Goal: Task Accomplishment & Management: Use online tool/utility

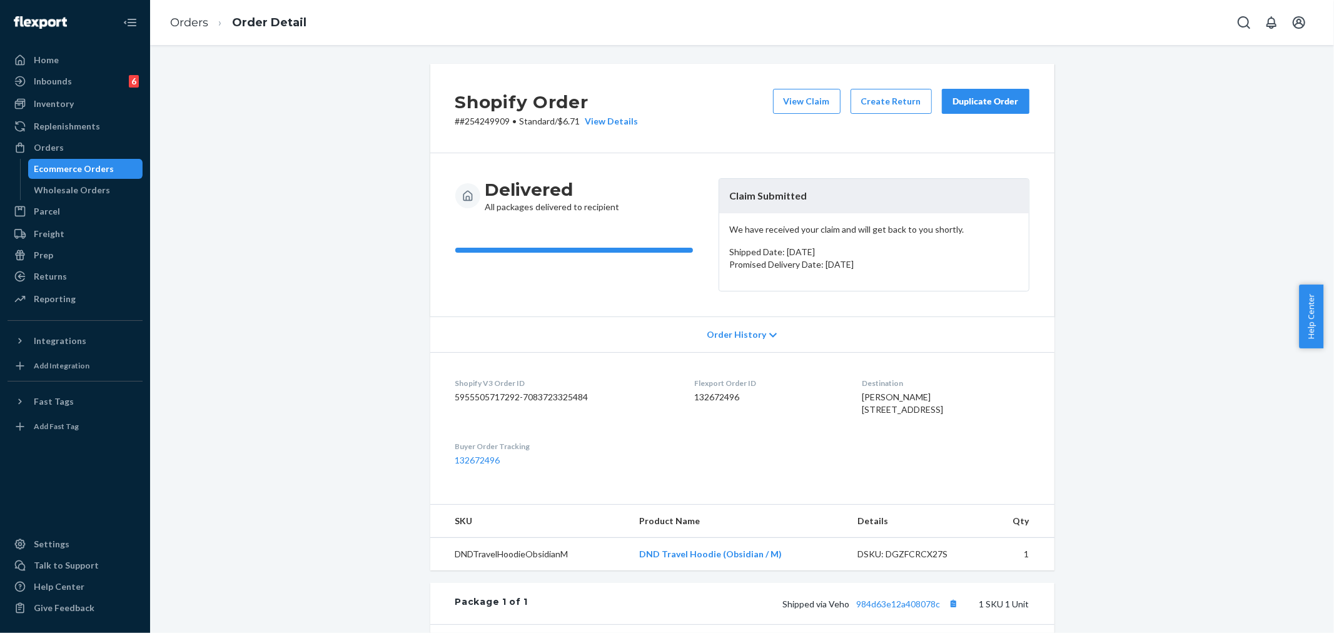
click at [659, 344] on div "Order History" at bounding box center [742, 335] width 624 height 36
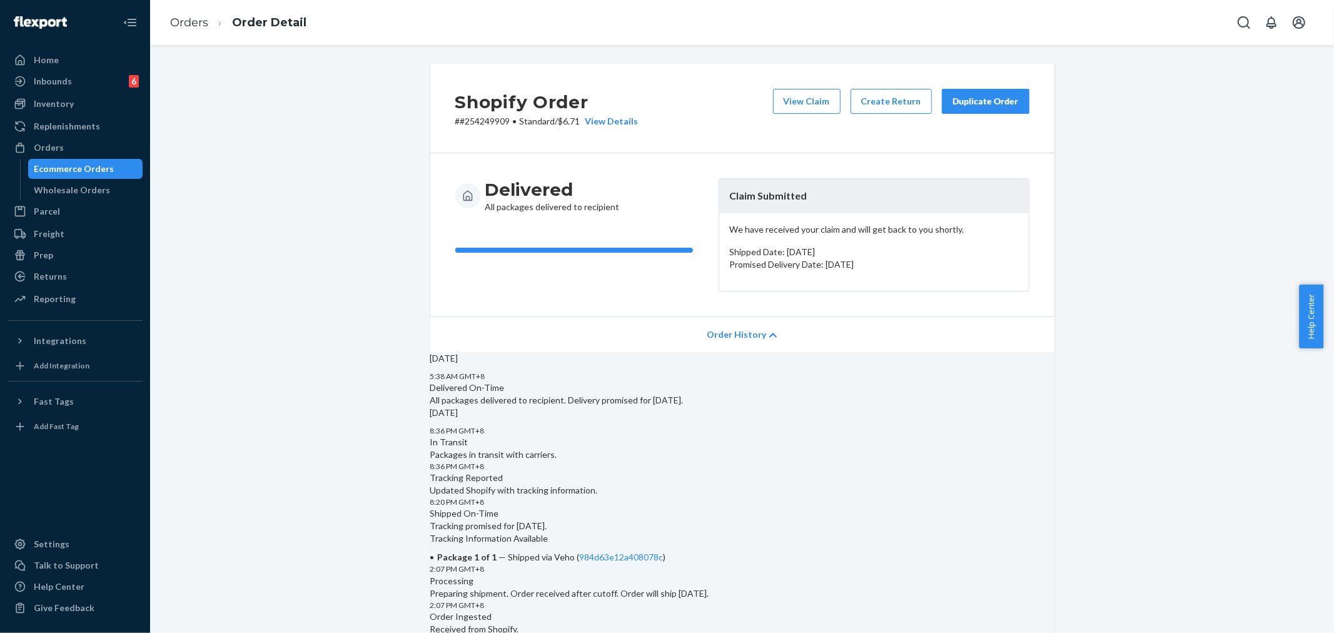
drag, startPoint x: 59, startPoint y: 145, endPoint x: 146, endPoint y: 157, distance: 87.2
click at [59, 145] on div "Orders" at bounding box center [49, 147] width 30 height 13
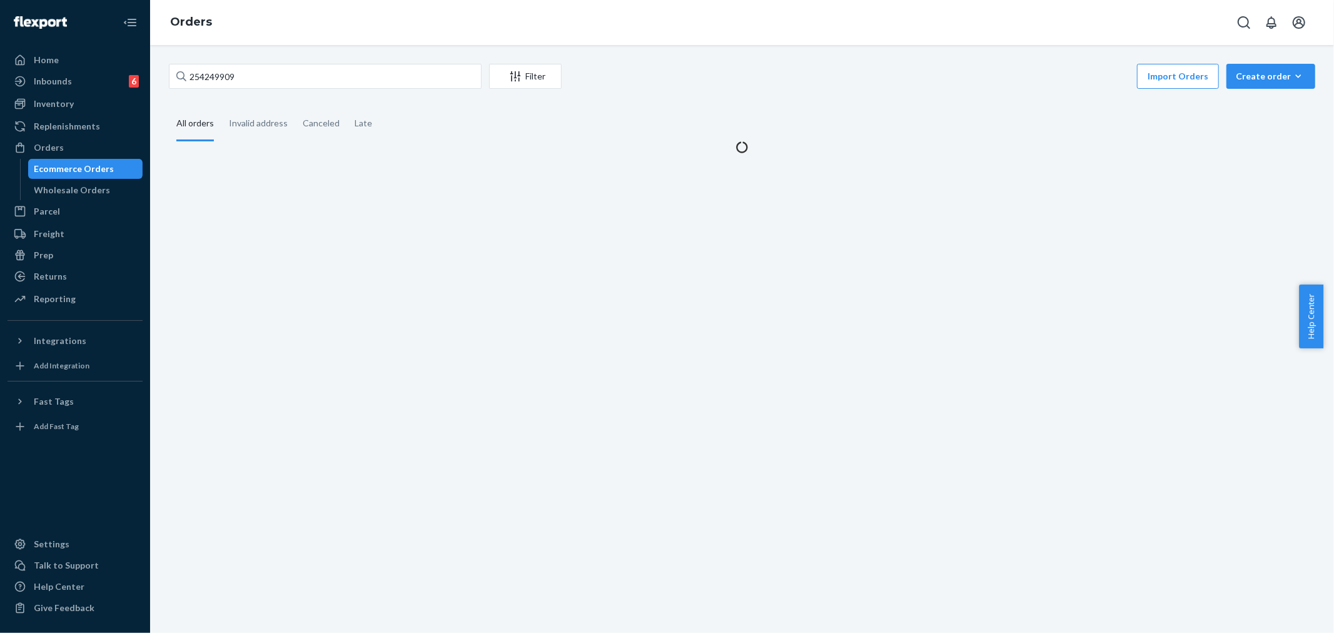
click at [186, 66] on div at bounding box center [181, 76] width 10 height 25
click at [186, 66] on input "254249909" at bounding box center [325, 76] width 313 height 25
click at [186, 66] on div at bounding box center [181, 76] width 10 height 25
click at [186, 66] on input "254249909" at bounding box center [325, 76] width 313 height 25
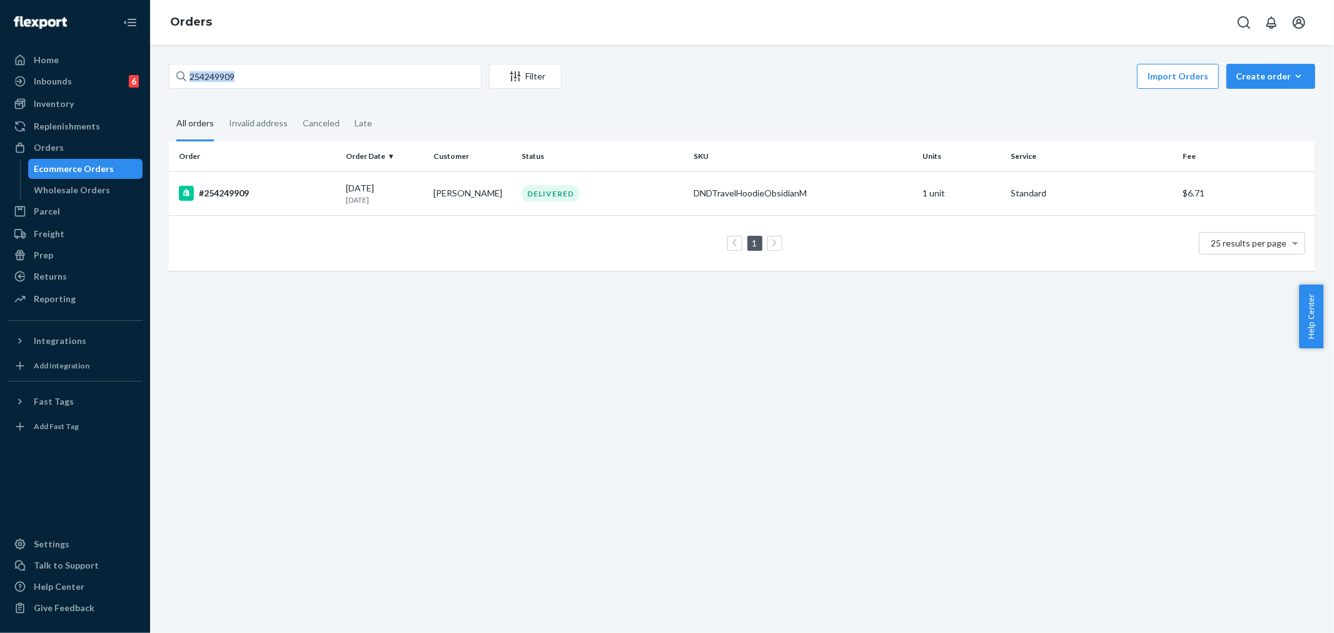
drag, startPoint x: 211, startPoint y: 76, endPoint x: 407, endPoint y: 196, distance: 230.0
click at [519, 383] on div "254249909 Filter Import Orders Create order Ecommerce order Removal order All o…" at bounding box center [742, 339] width 1184 height 588
click at [220, 75] on input "254249909" at bounding box center [325, 76] width 313 height 25
paste input "039208"
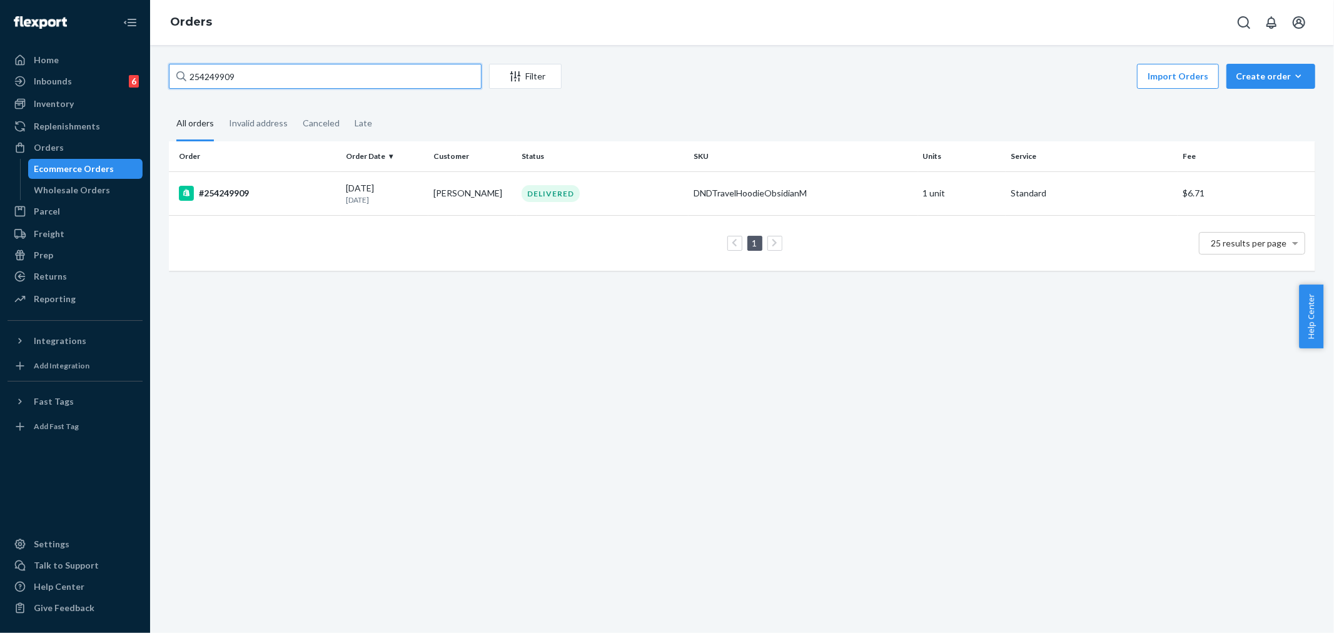
type input "254039208"
click at [607, 201] on td "DELIVERED" at bounding box center [603, 193] width 172 height 44
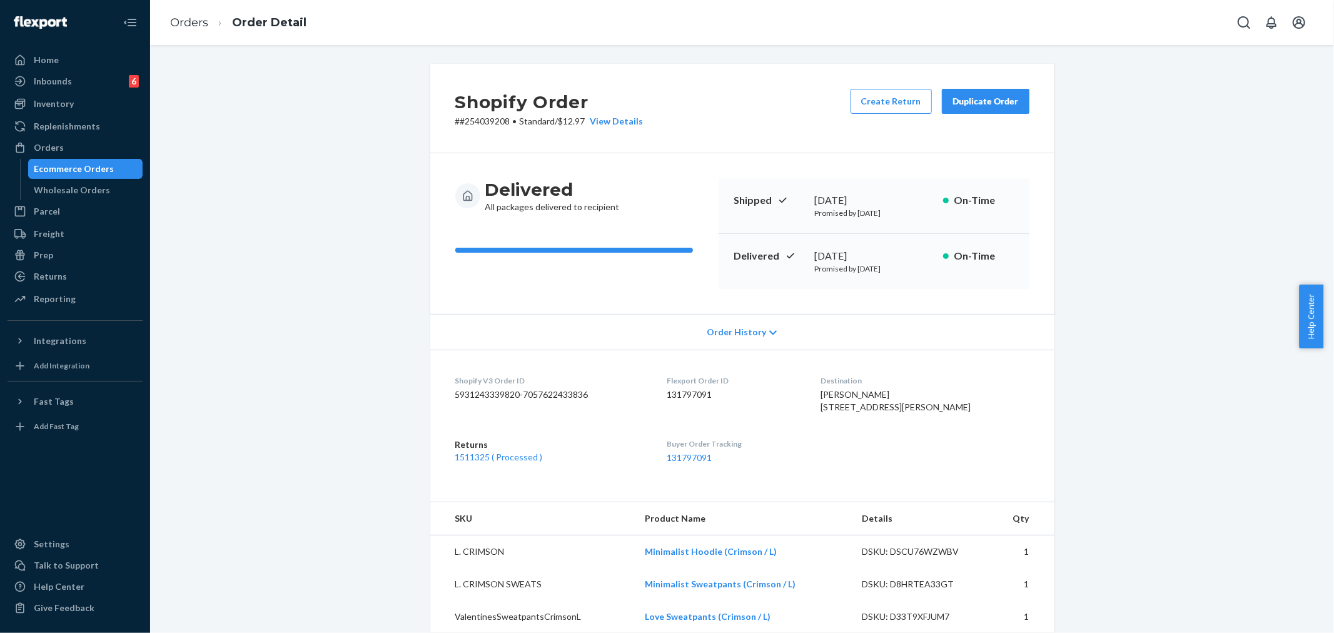
drag, startPoint x: 1004, startPoint y: 95, endPoint x: 1037, endPoint y: 167, distance: 79.2
click at [1004, 95] on div "Duplicate Order" at bounding box center [986, 101] width 66 height 13
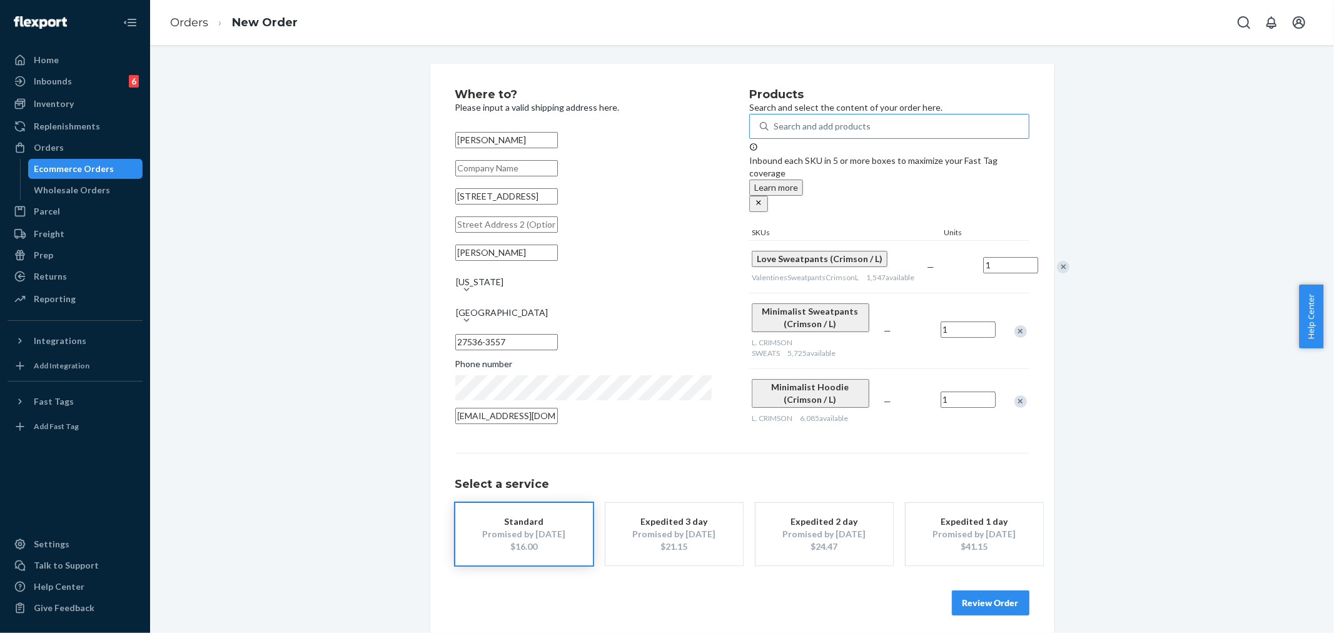
drag, startPoint x: 824, startPoint y: 133, endPoint x: 832, endPoint y: 143, distance: 12.9
click at [823, 133] on div "Search and add products" at bounding box center [822, 126] width 97 height 13
click at [775, 133] on input "Search and add products" at bounding box center [774, 126] width 1 height 13
paste input "Love Straight Leg Sweatpants Crimson / M"
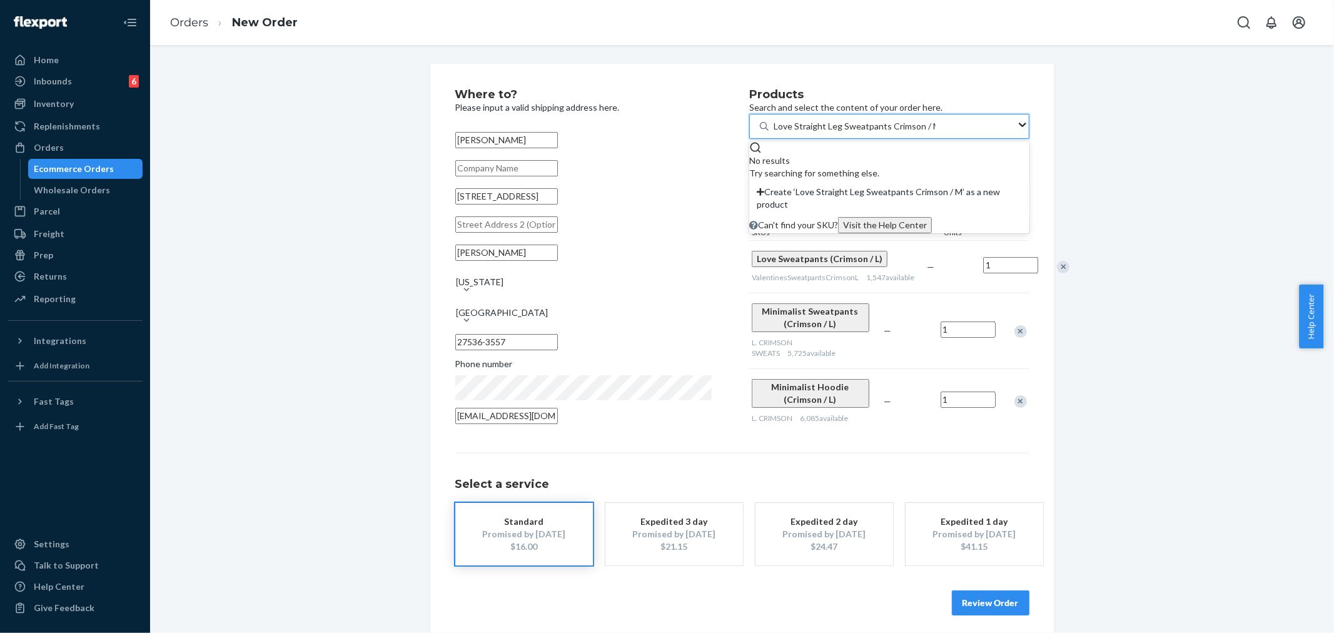
type input "Love Straight Leg Sweatpants Crimson / M"
click at [1029, 363] on div "Where to? Please input a valid shipping address here. [PERSON_NAME] [STREET_ADD…" at bounding box center [742, 352] width 624 height 577
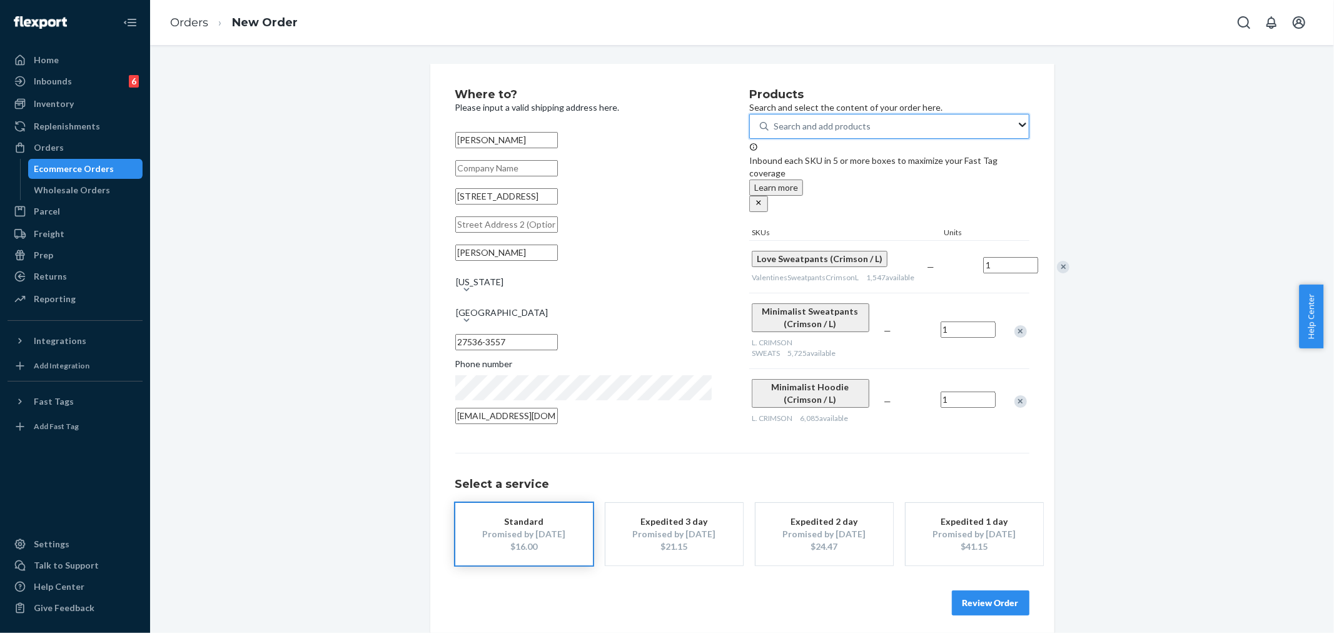
click at [799, 133] on div "Search and add products" at bounding box center [822, 126] width 97 height 13
click at [775, 133] on input "0 results available. Use Up and Down to choose options, press Enter to select t…" at bounding box center [774, 126] width 1 height 13
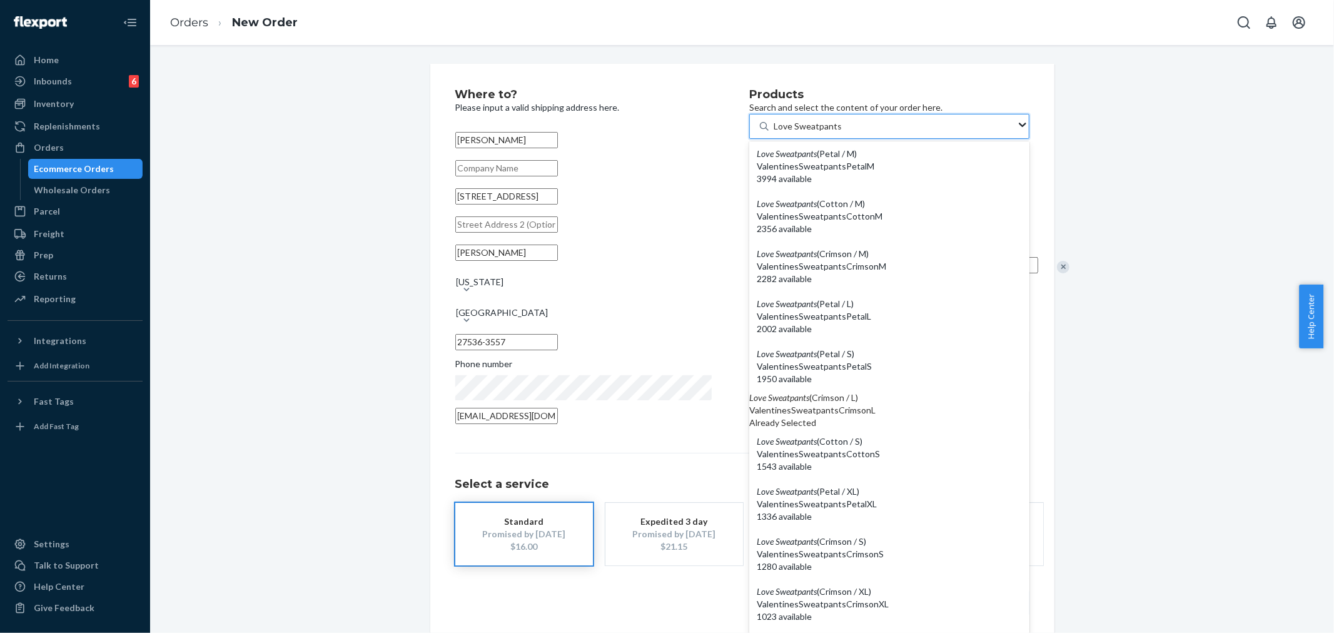
type input "Love Sweatpants"
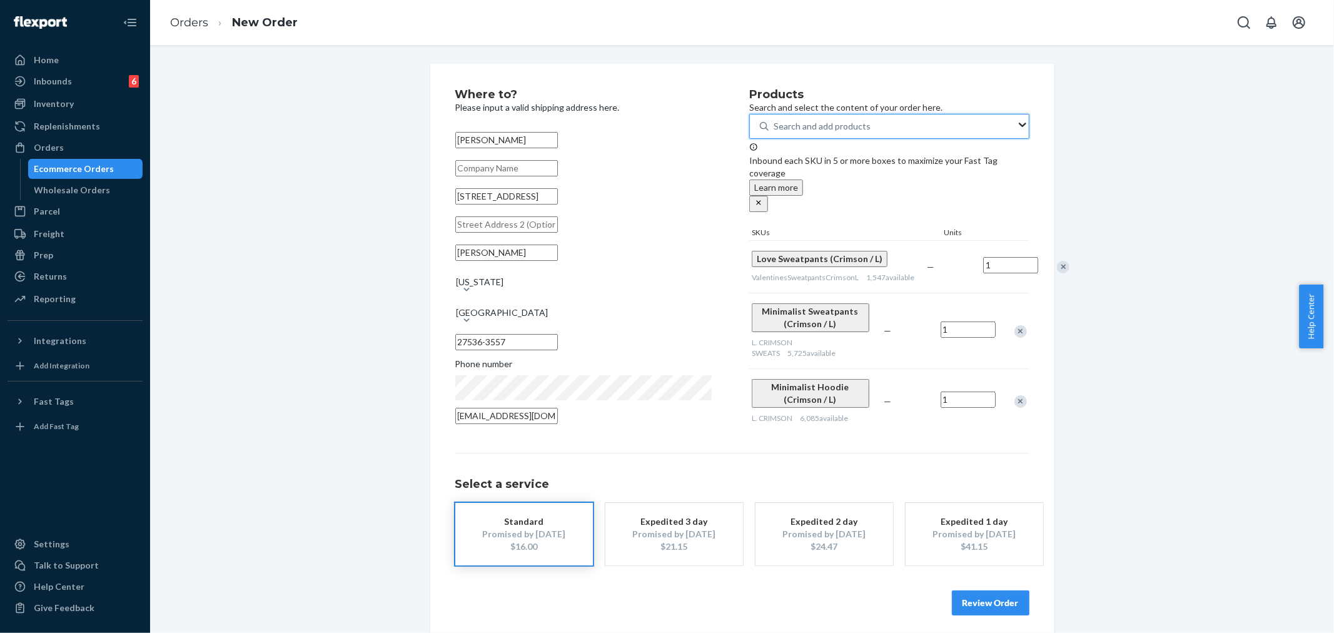
click at [773, 128] on div "Search and add products" at bounding box center [893, 126] width 248 height 23
click at [774, 128] on input "0 results available. Select is focused ,type to refine list, press Down to open…" at bounding box center [774, 126] width 1 height 13
paste input "Love Sweatpants Crimson / M"
type input "Love Sweatpants Crimson / M"
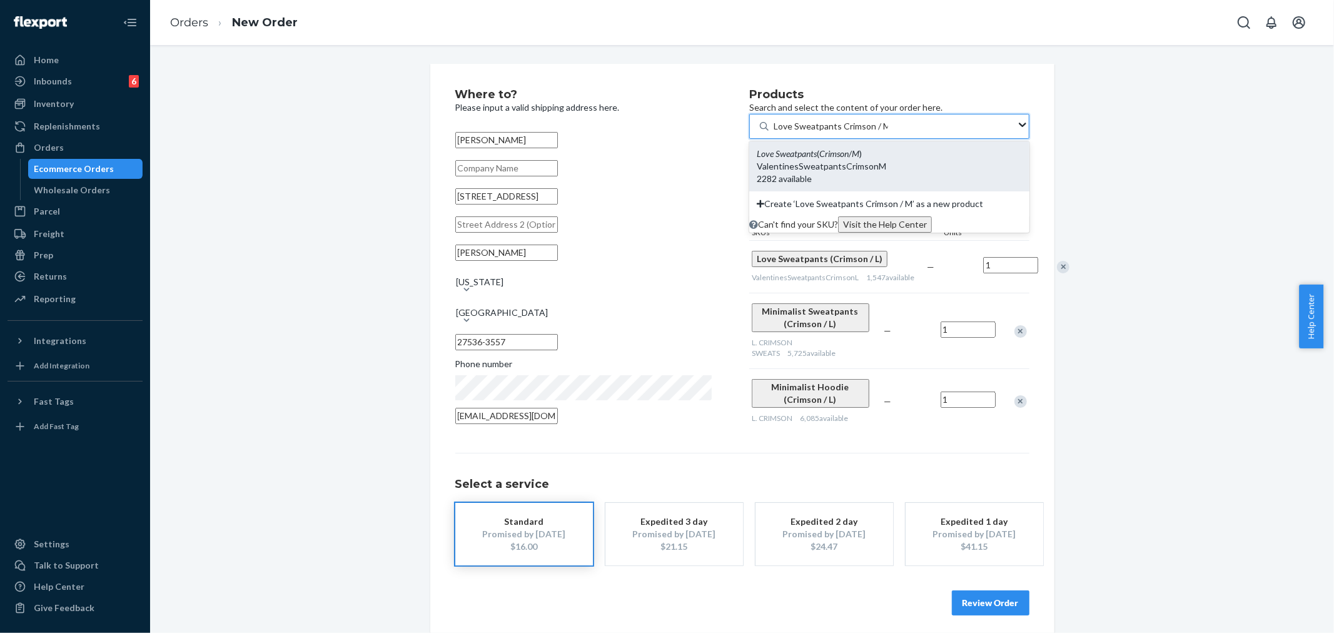
click at [850, 172] on div "ValentinesSweatpantsCrimsonM" at bounding box center [889, 166] width 265 height 13
click at [850, 133] on input "Love Sweatpants Crimson / M" at bounding box center [831, 126] width 114 height 13
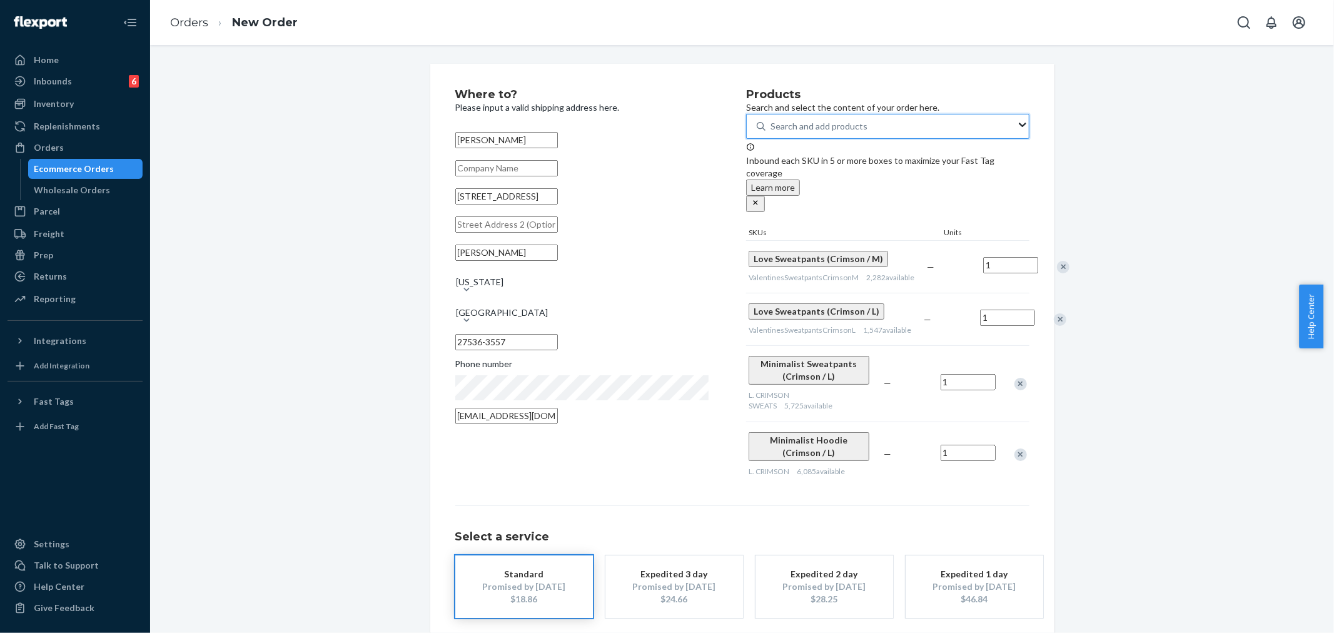
click at [1054, 322] on div "Remove Item" at bounding box center [1060, 319] width 13 height 13
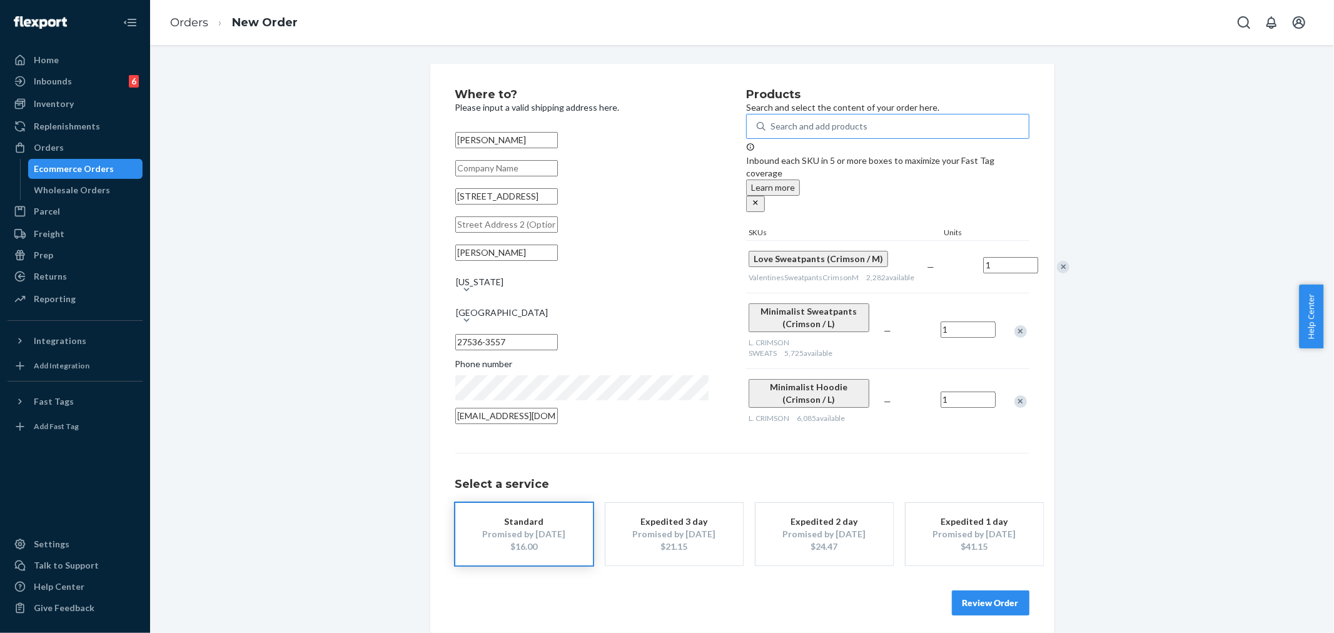
click at [1015, 326] on div "Remove Item" at bounding box center [1021, 331] width 13 height 13
click at [1015, 320] on div "Remove Item" at bounding box center [1021, 326] width 13 height 13
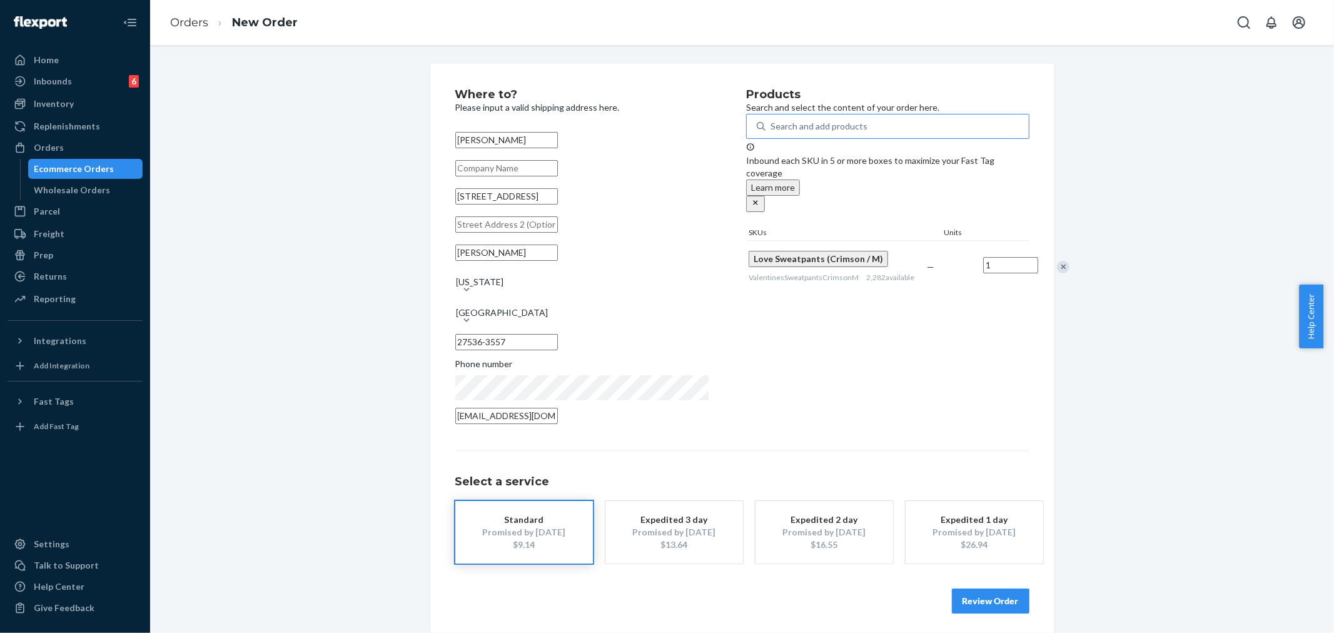
click at [986, 597] on button "Review Order" at bounding box center [991, 601] width 78 height 25
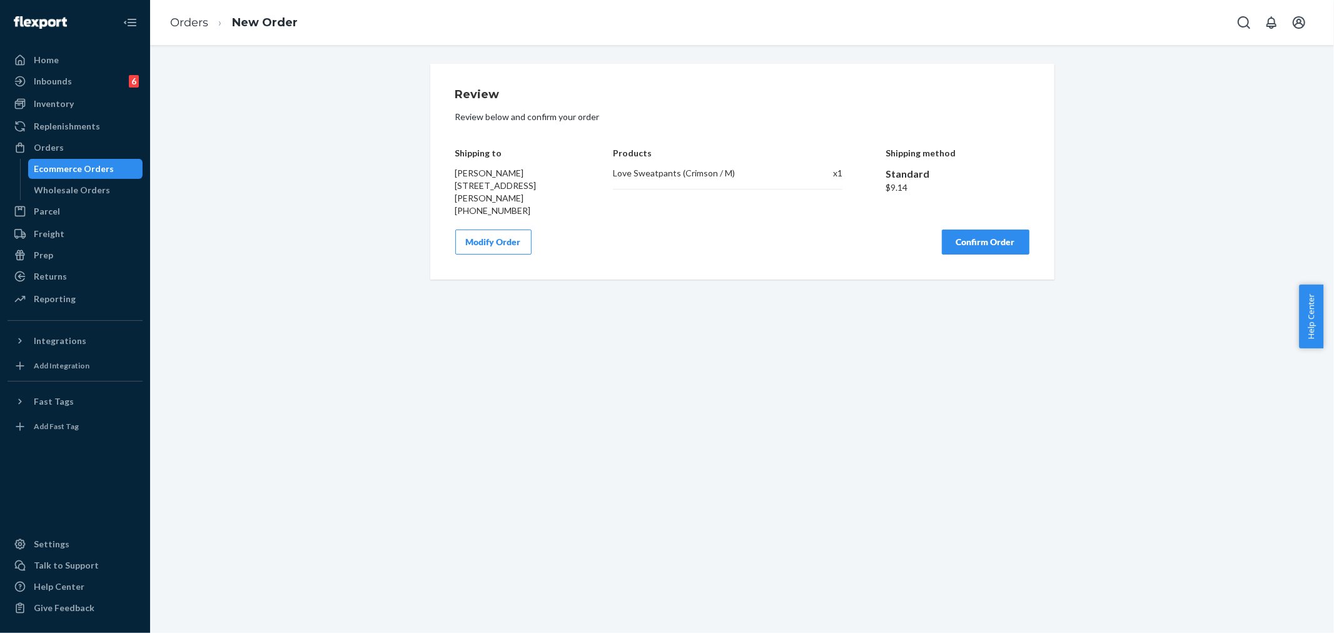
click at [985, 249] on button "Confirm Order" at bounding box center [986, 242] width 88 height 25
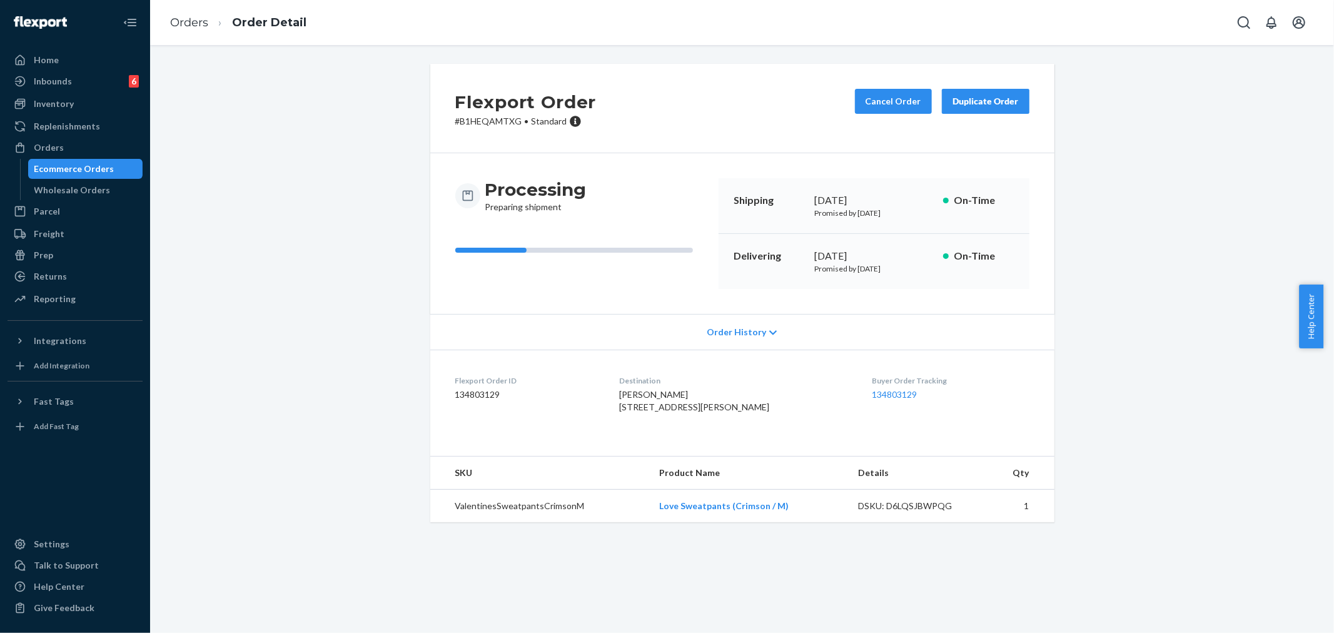
click at [483, 123] on p "# B1HEQAMTXG • Standard" at bounding box center [525, 121] width 141 height 13
copy p "B1HEQAMTXG"
